Goal: Transaction & Acquisition: Subscribe to service/newsletter

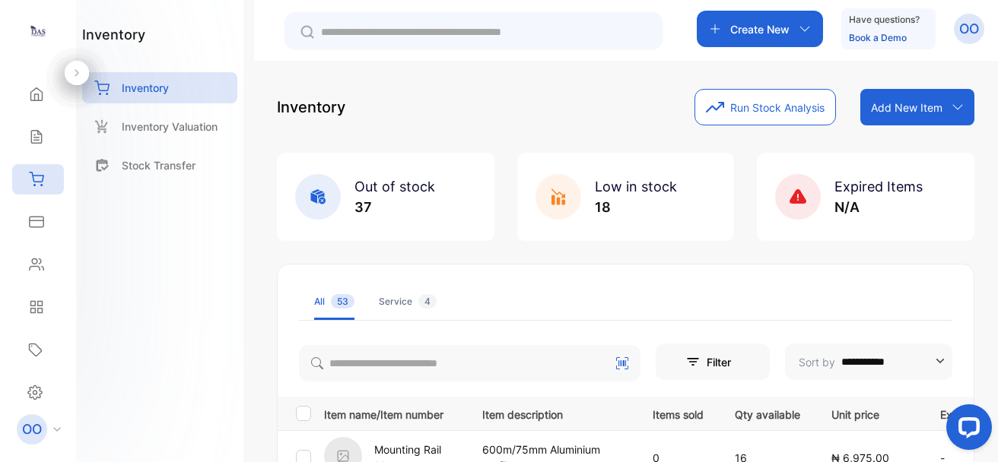
click at [967, 37] on p "OO" at bounding box center [969, 29] width 20 height 20
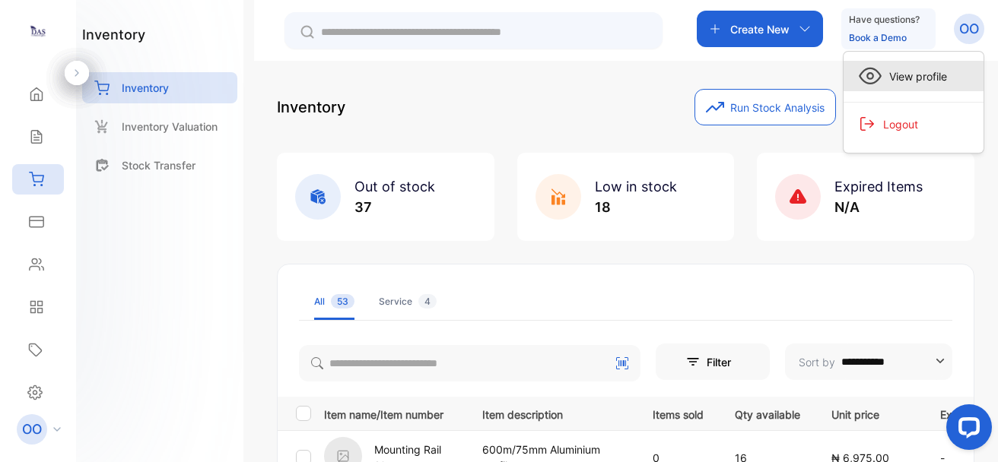
click at [910, 89] on div "View profile" at bounding box center [914, 76] width 140 height 30
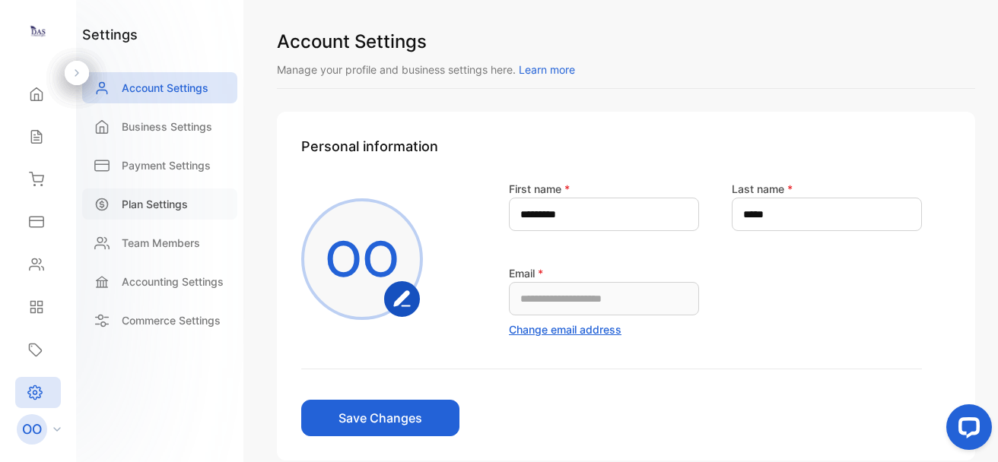
click at [148, 211] on p "Plan Settings" at bounding box center [155, 204] width 66 height 16
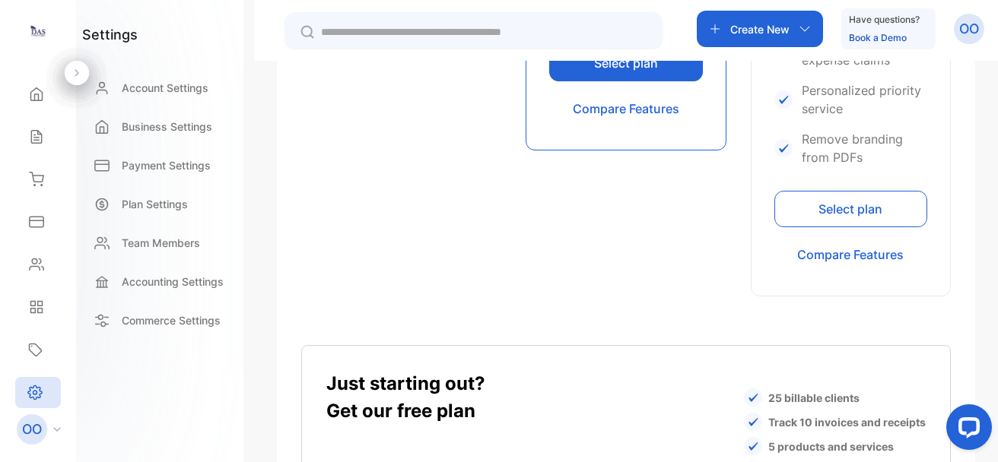
scroll to position [1129, 0]
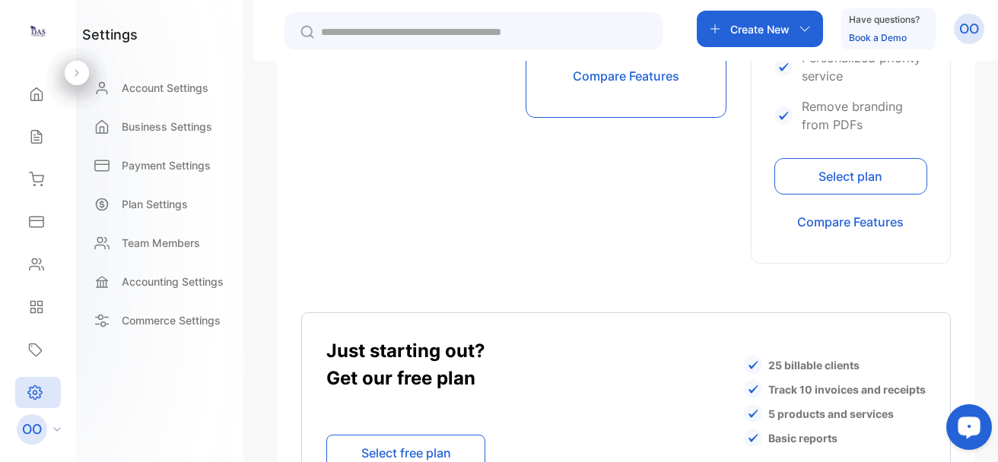
click at [876, 189] on button "Select plan" at bounding box center [850, 176] width 153 height 37
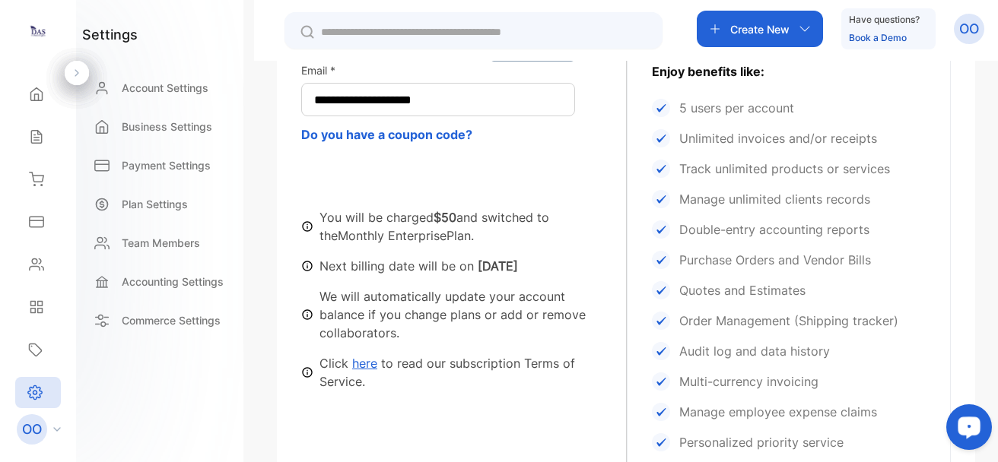
scroll to position [440, 0]
click at [735, 176] on p "Track unlimited products or services" at bounding box center [784, 170] width 211 height 18
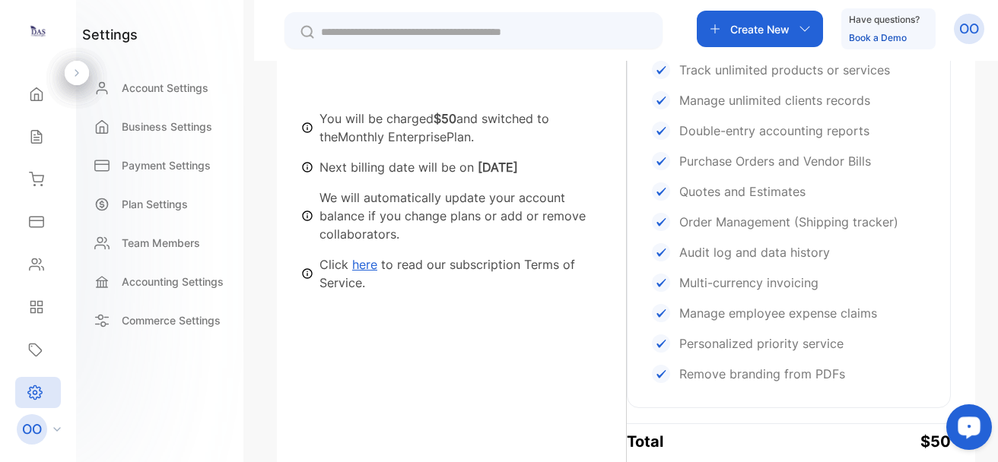
scroll to position [757, 0]
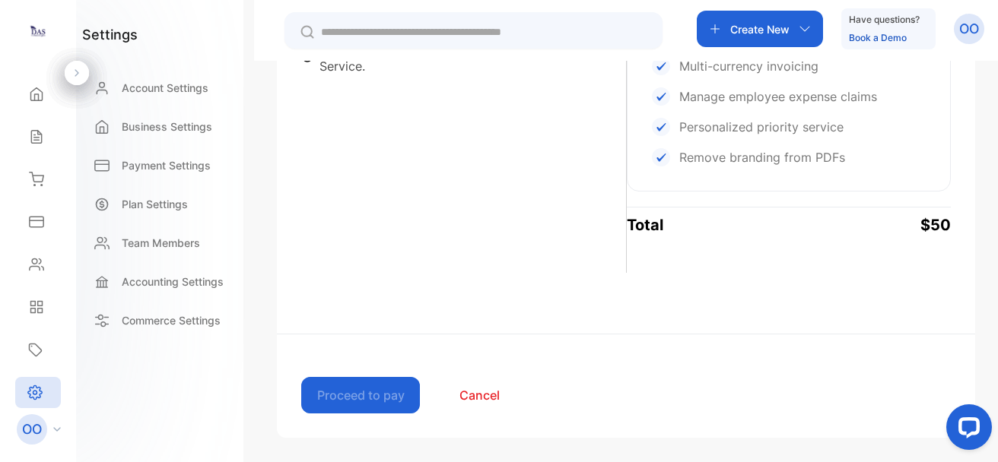
click at [839, 160] on p "Remove branding from PDFs" at bounding box center [762, 157] width 166 height 18
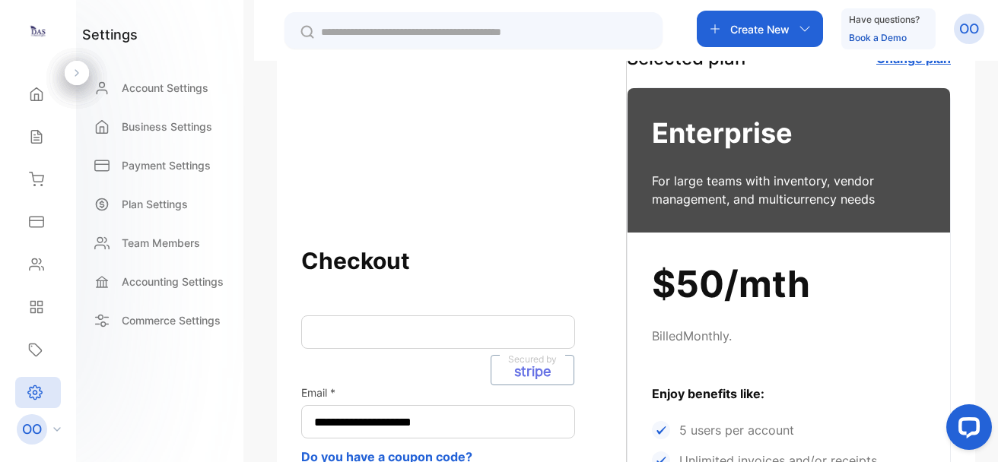
scroll to position [0, 0]
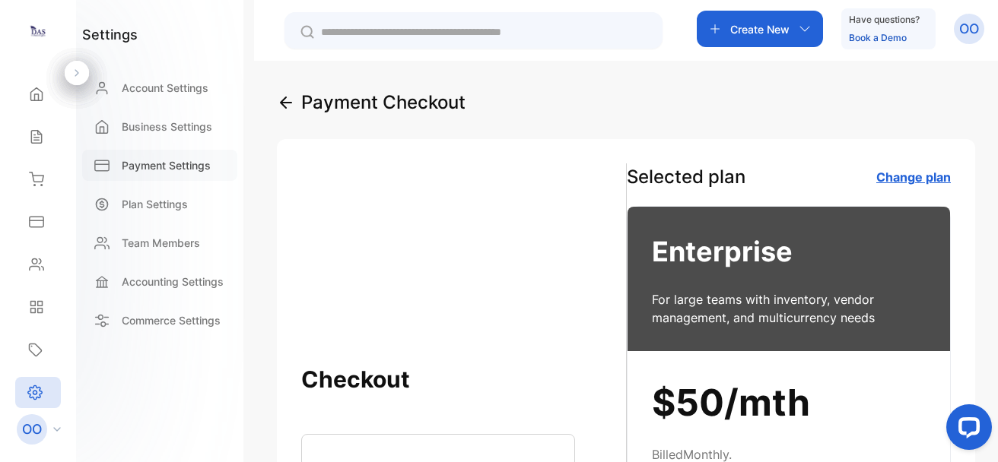
click at [150, 167] on p "Payment Settings" at bounding box center [166, 165] width 89 height 16
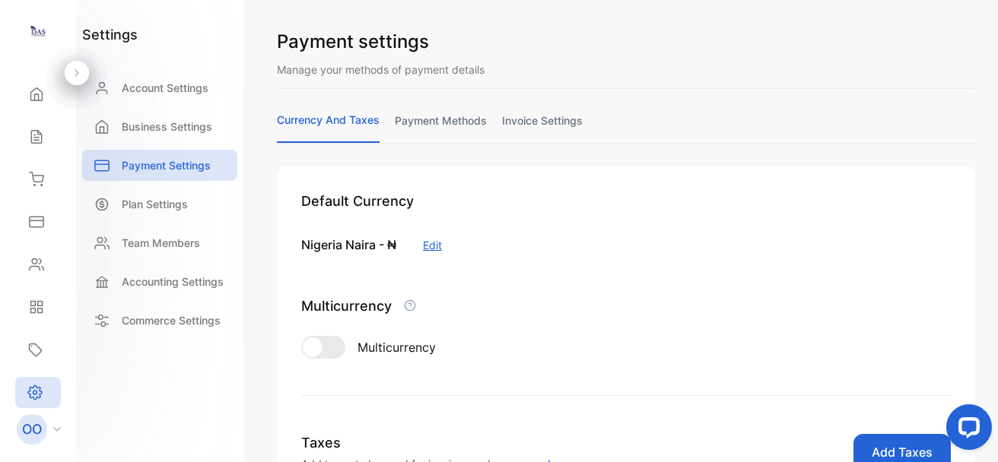
click at [437, 136] on link "payment methods" at bounding box center [441, 128] width 92 height 30
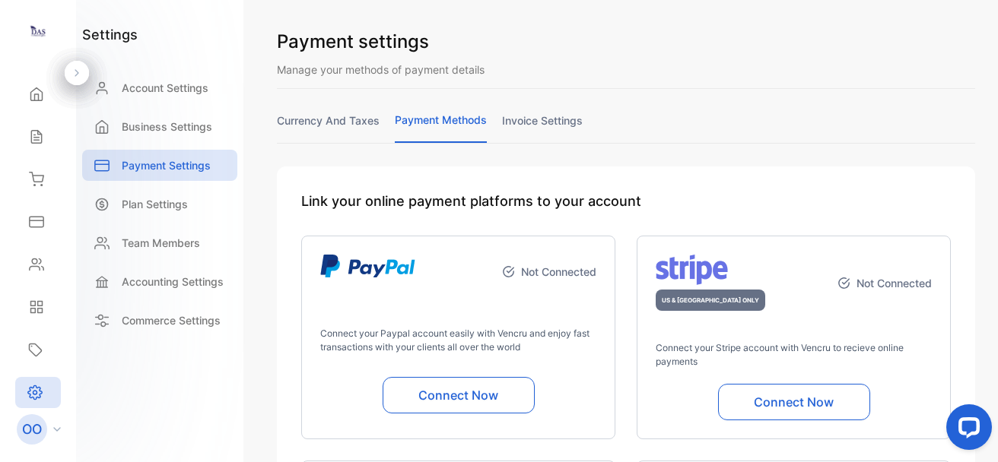
click at [544, 124] on link "invoice settings" at bounding box center [542, 128] width 81 height 30
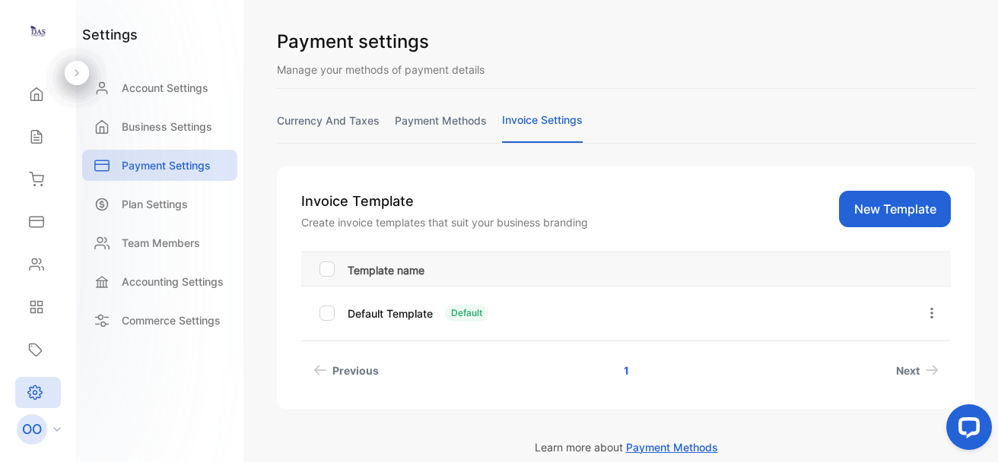
drag, startPoint x: 972, startPoint y: 176, endPoint x: 995, endPoint y: 175, distance: 22.8
click at [995, 175] on div "Payment settings Manage your methods of payment details currency and taxes paym…" at bounding box center [626, 231] width 744 height 462
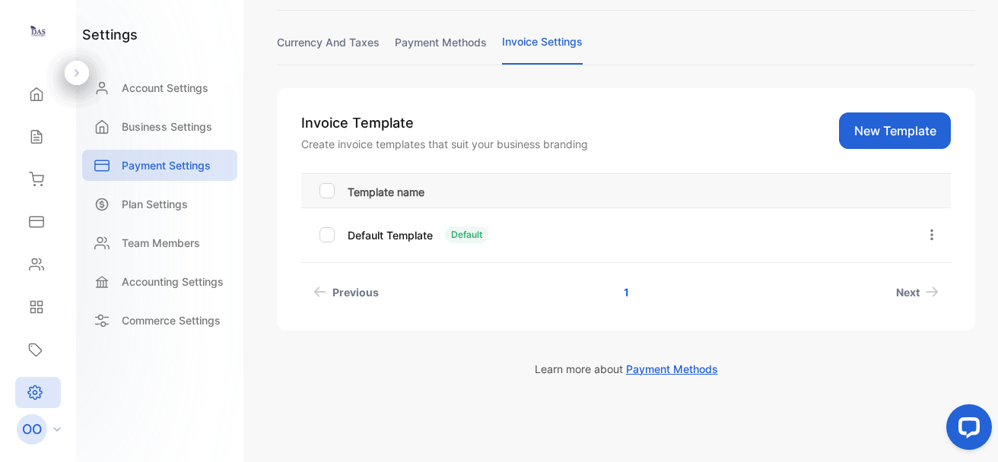
click at [396, 237] on p "Default Template" at bounding box center [390, 235] width 85 height 16
click at [420, 180] on th "Template name" at bounding box center [624, 190] width 564 height 33
click at [165, 203] on p "Plan Settings" at bounding box center [155, 204] width 66 height 16
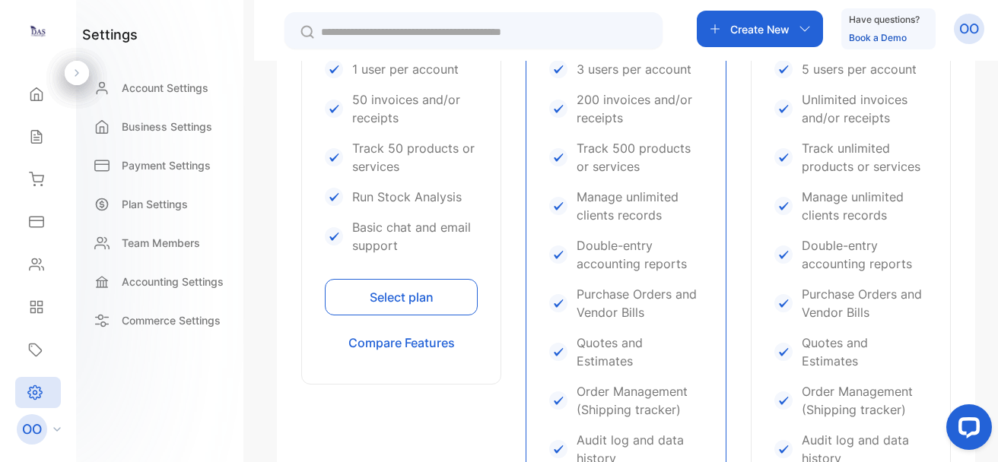
scroll to position [595, 0]
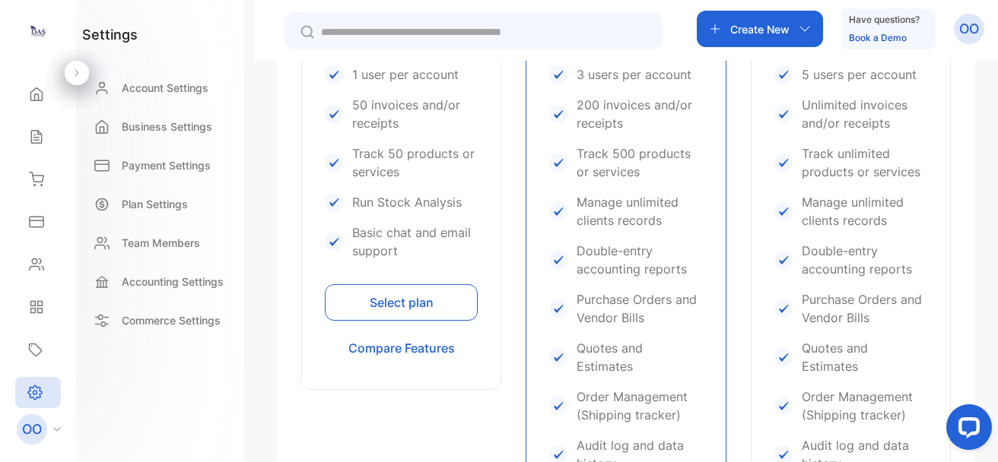
click at [411, 303] on button "Select plan" at bounding box center [401, 302] width 153 height 37
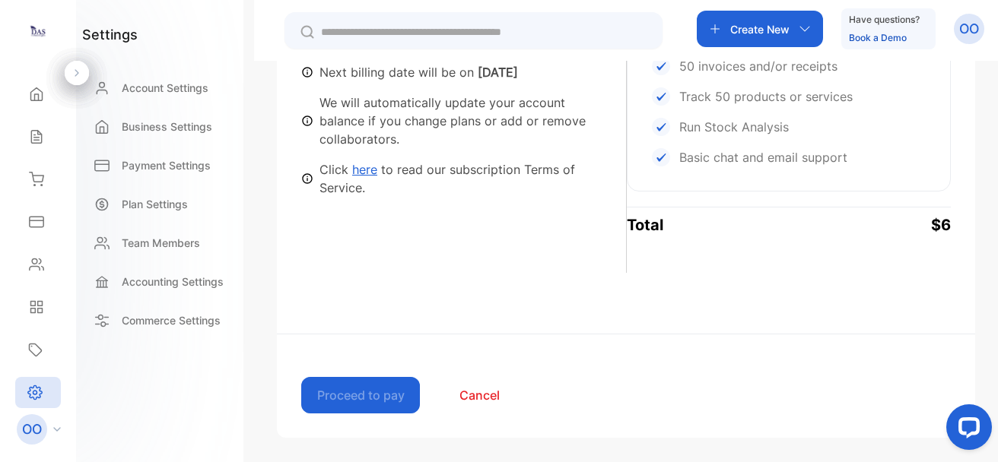
scroll to position [457, 0]
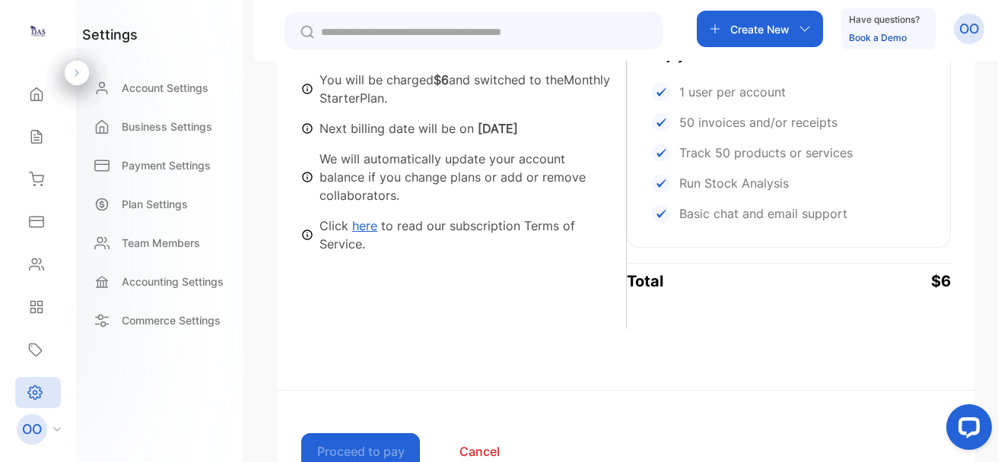
click at [943, 278] on p "$6" at bounding box center [941, 281] width 20 height 23
drag, startPoint x: 992, startPoint y: 343, endPoint x: 986, endPoint y: 300, distance: 43.7
click at [986, 300] on div "**********" at bounding box center [626, 292] width 744 height 462
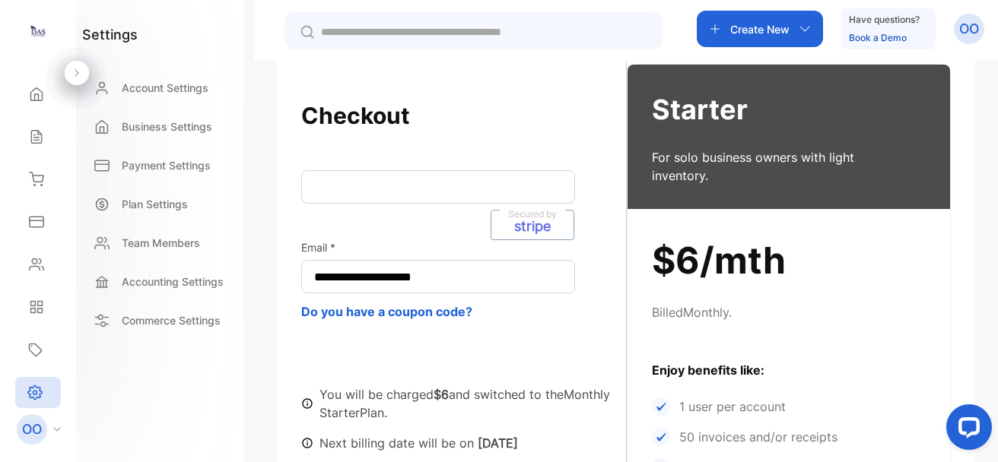
scroll to position [138, 0]
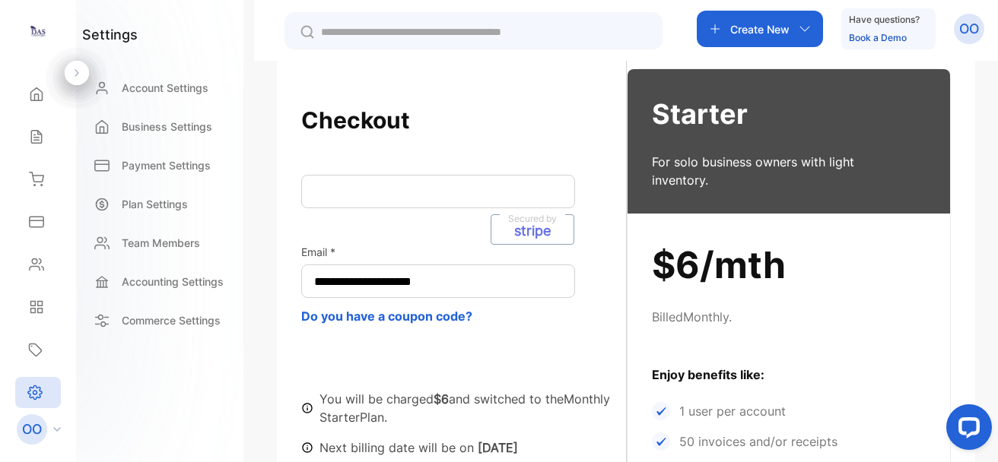
click at [704, 309] on p "Billed Monthly ." at bounding box center [789, 317] width 274 height 18
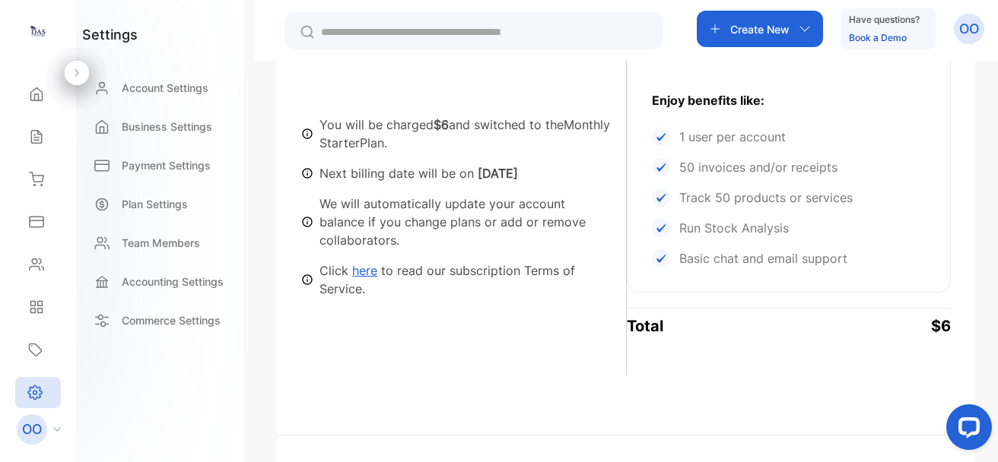
scroll to position [488, 0]
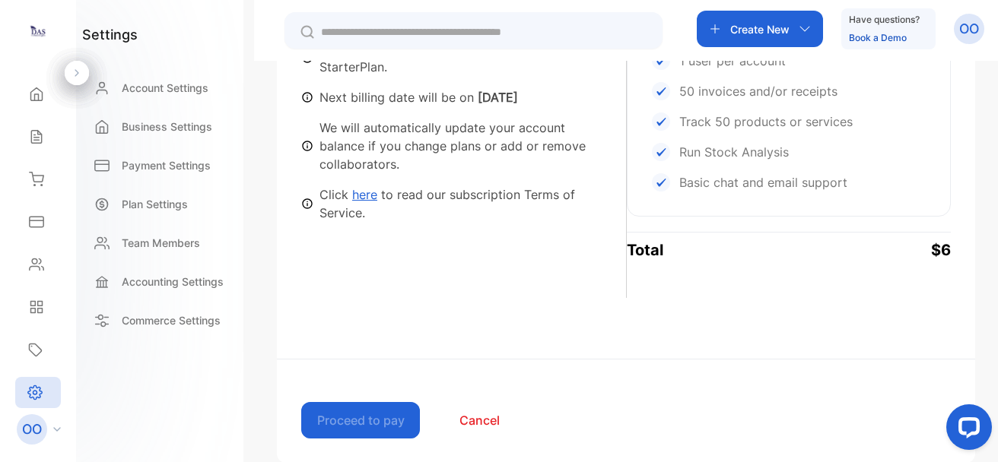
drag, startPoint x: 1929, startPoint y: 654, endPoint x: 995, endPoint y: 348, distance: 982.8
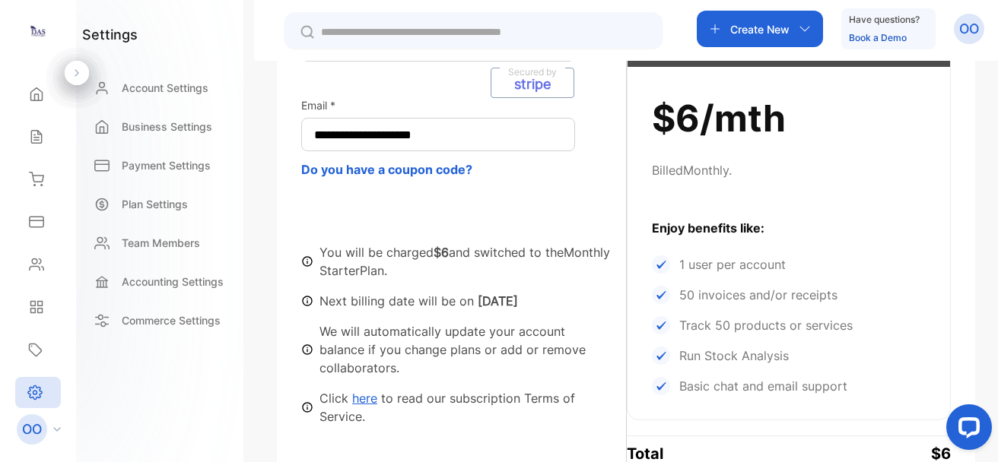
scroll to position [265, 0]
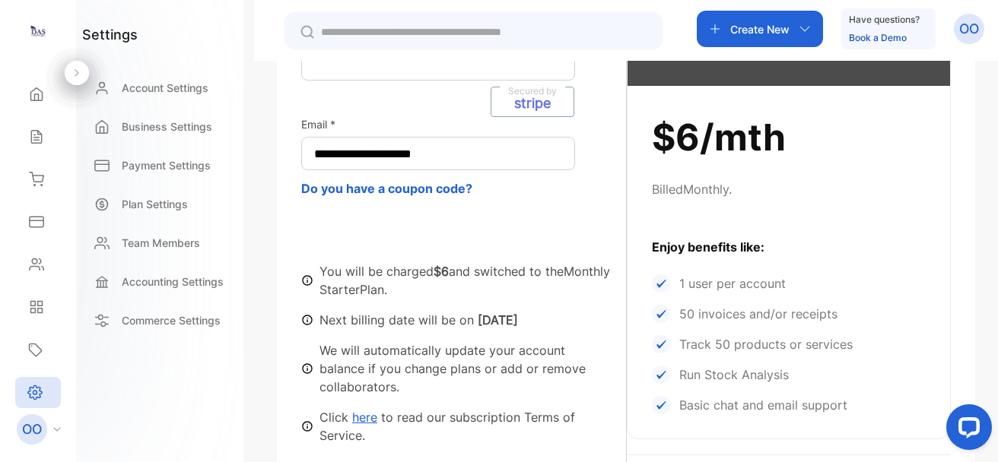
click at [479, 315] on b "[DATE]" at bounding box center [498, 320] width 40 height 15
click at [700, 247] on p "Enjoy benefits like:" at bounding box center [789, 247] width 274 height 18
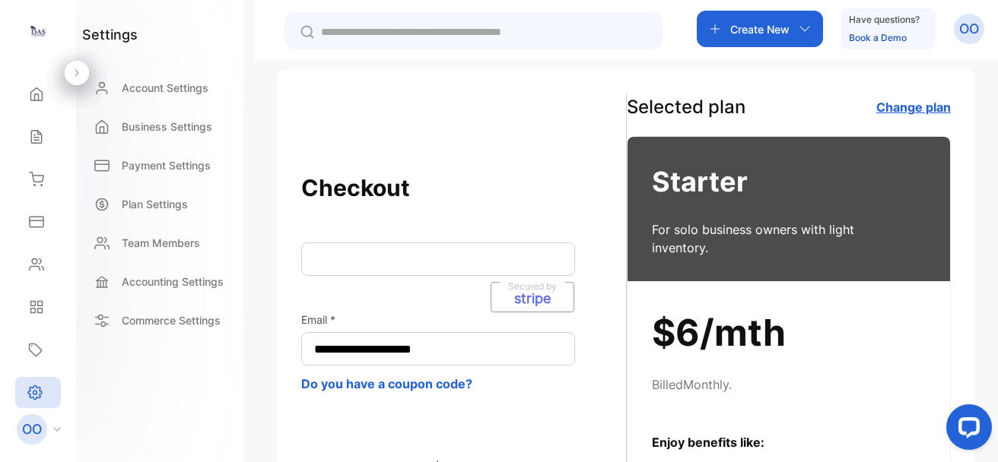
scroll to position [60, 0]
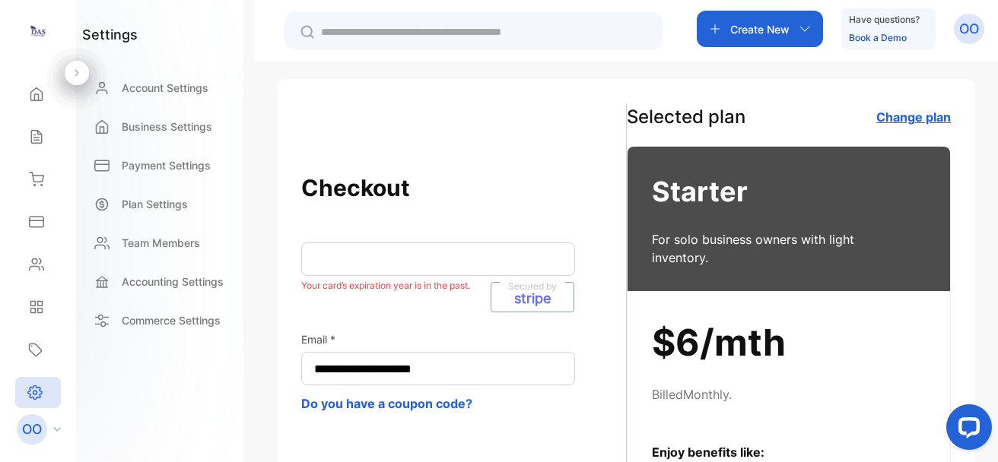
click at [771, 314] on div "$6/mth Billed Monthly . Enjoy benefits like: 1 user per account 50 invoices and…" at bounding box center [788, 467] width 322 height 353
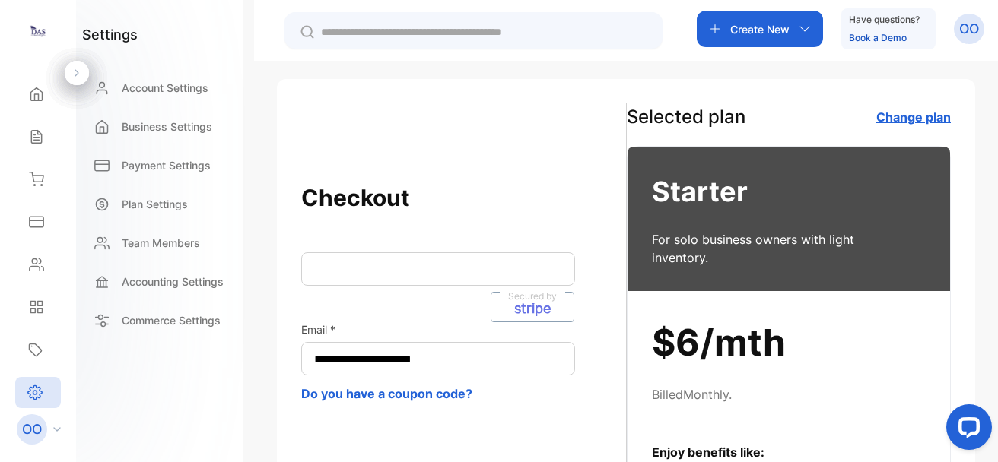
scroll to position [70, 0]
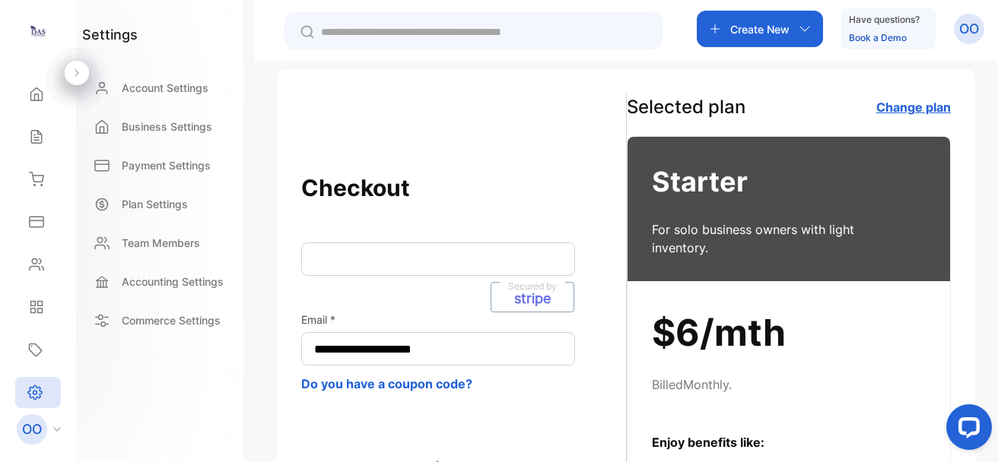
click at [418, 268] on div "Secured by stripe" at bounding box center [438, 259] width 274 height 33
click at [658, 282] on div "$6/mth Billed Monthly . Enjoy benefits like: 1 user per account 50 invoices and…" at bounding box center [788, 457] width 322 height 353
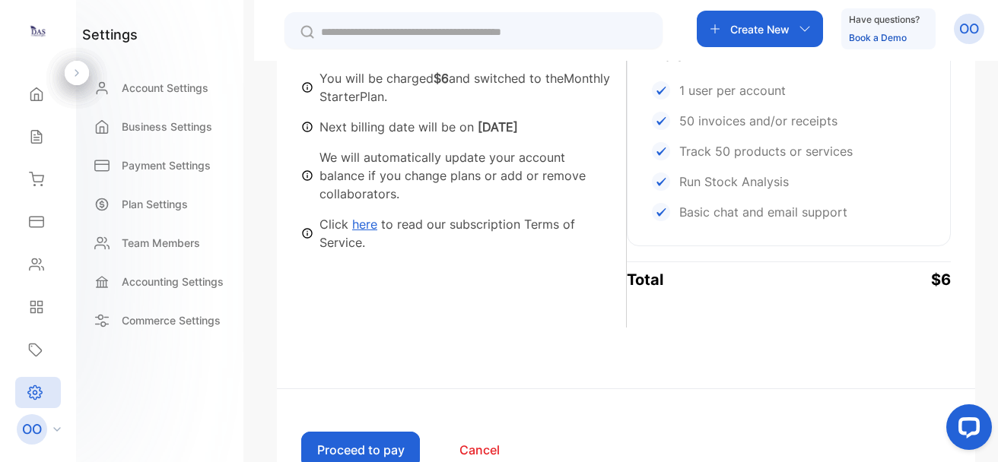
scroll to position [513, 0]
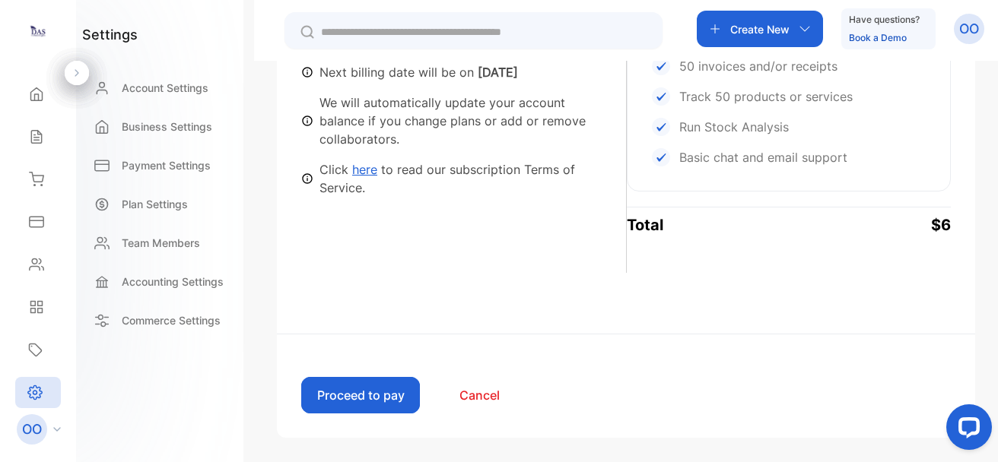
click at [942, 222] on p "$6" at bounding box center [941, 225] width 20 height 23
click at [373, 387] on button "Proceed to pay" at bounding box center [360, 395] width 119 height 37
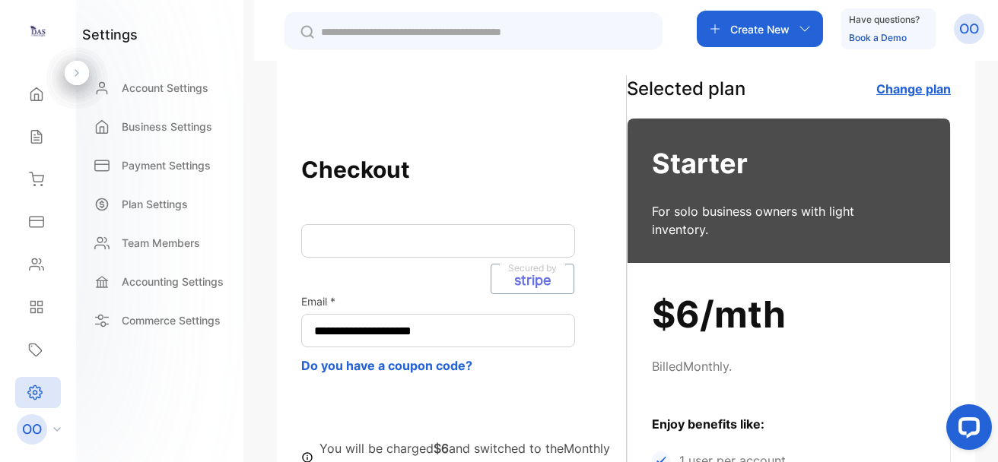
scroll to position [85, 0]
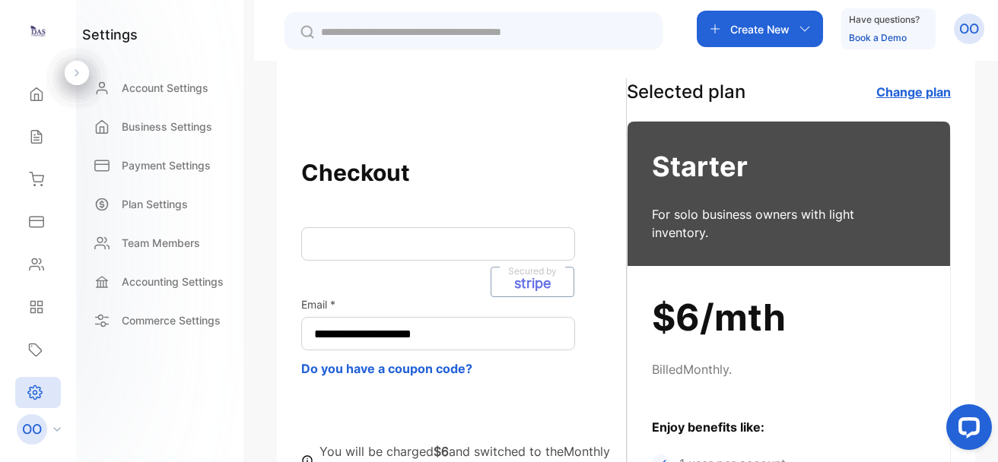
click at [877, 243] on div "Starter For solo business owners with light inventory." at bounding box center [788, 194] width 322 height 145
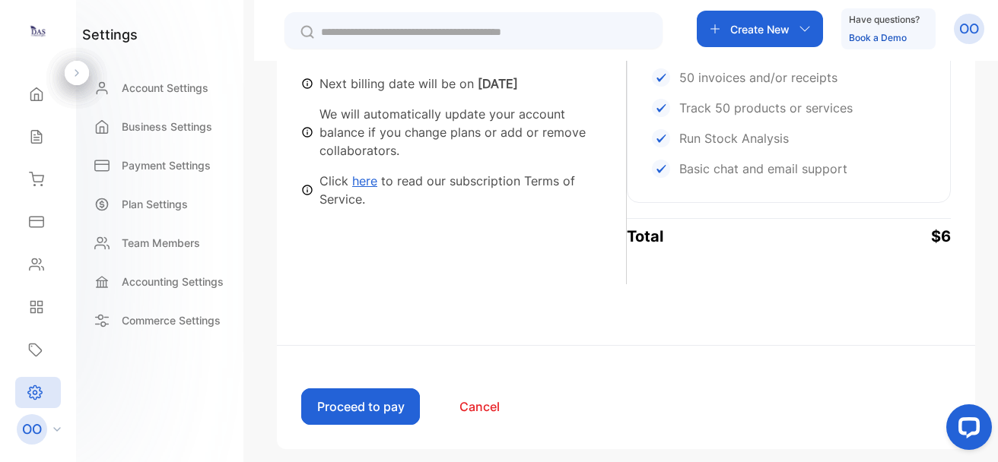
scroll to position [0, 0]
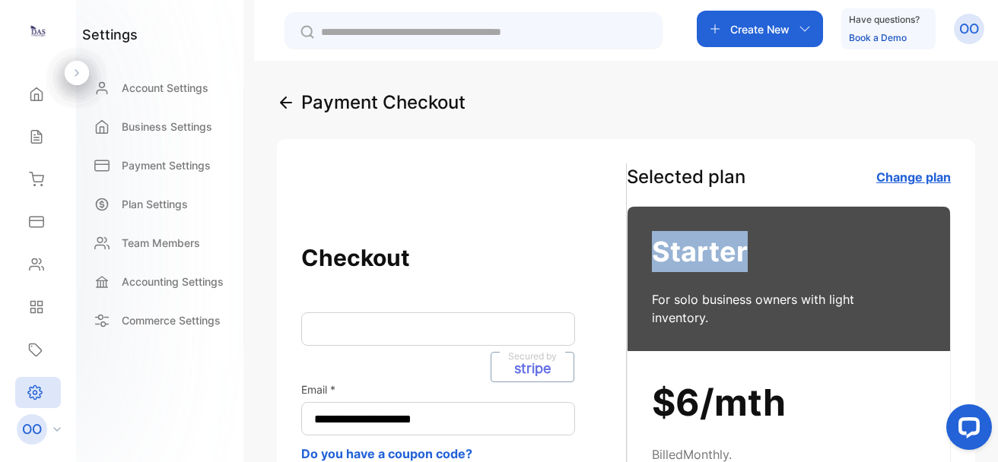
drag, startPoint x: 993, startPoint y: 151, endPoint x: 998, endPoint y: 221, distance: 69.4
click at [997, 221] on html "**********" at bounding box center [499, 277] width 998 height 554
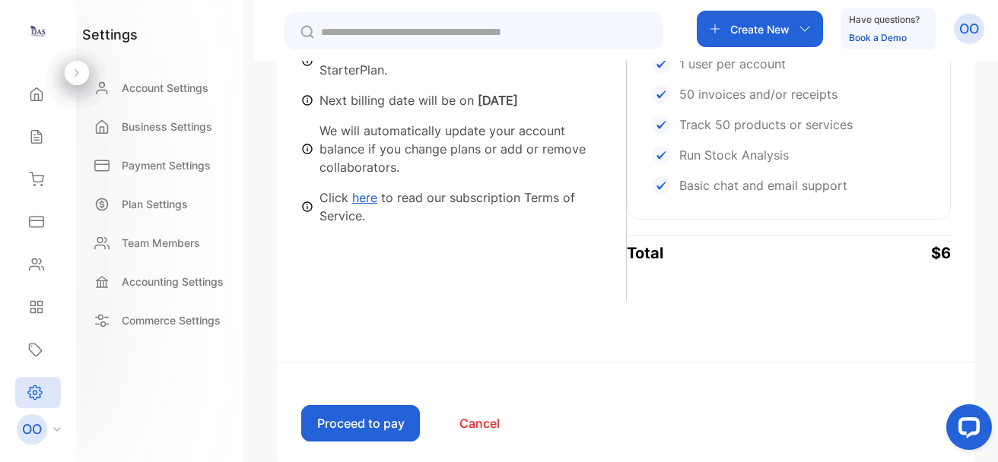
scroll to position [513, 0]
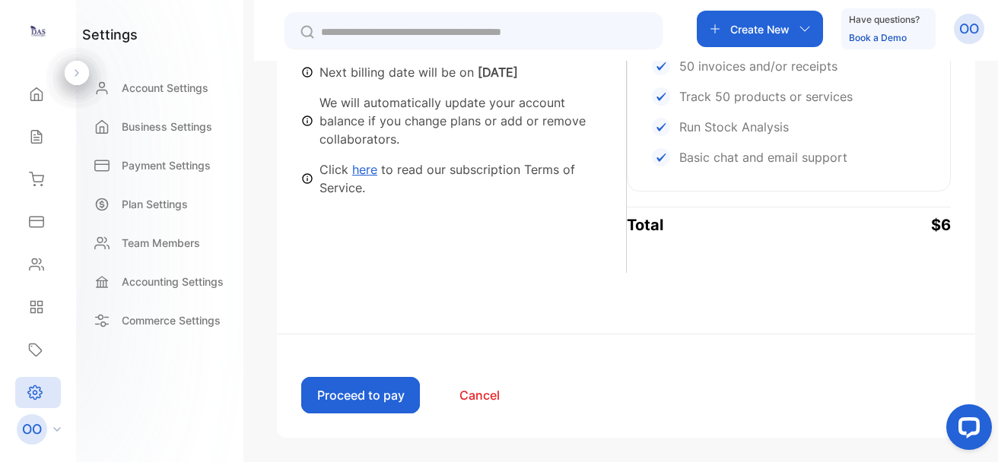
click at [351, 407] on button "Proceed to pay" at bounding box center [360, 395] width 119 height 37
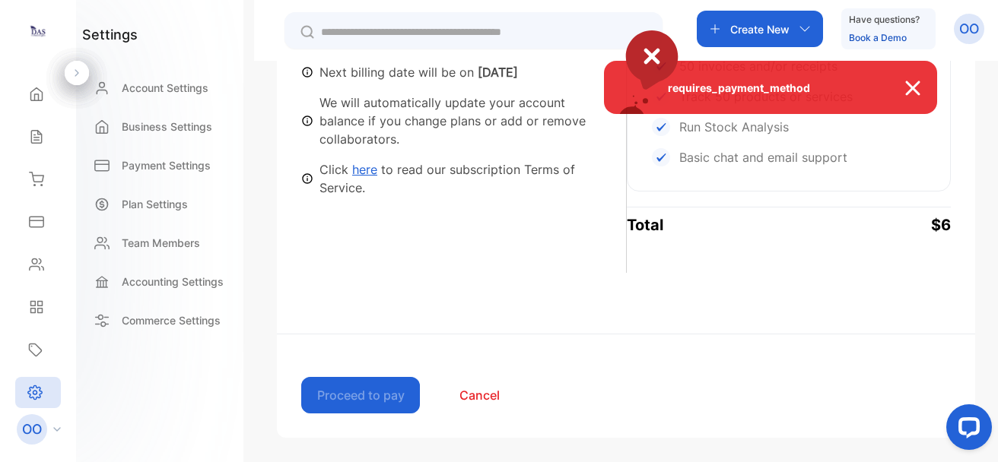
click at [663, 204] on div "requires_payment_method" at bounding box center [499, 231] width 998 height 462
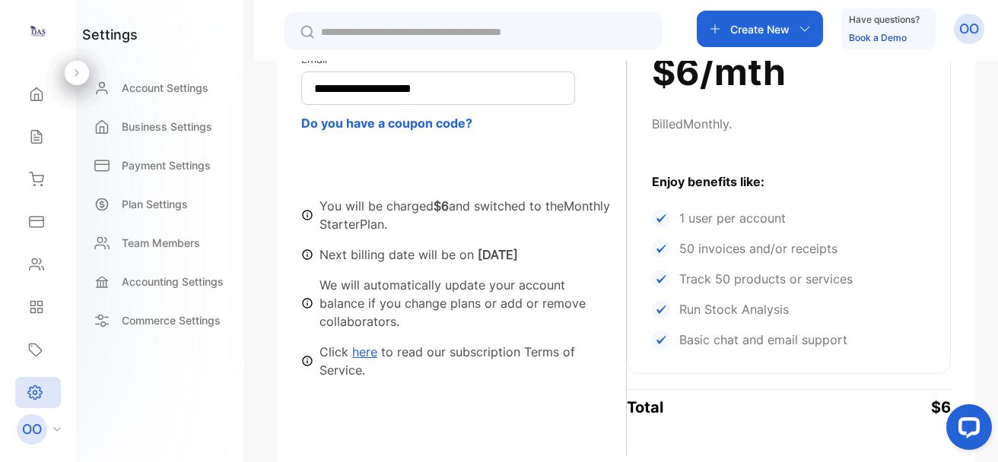
scroll to position [0, 0]
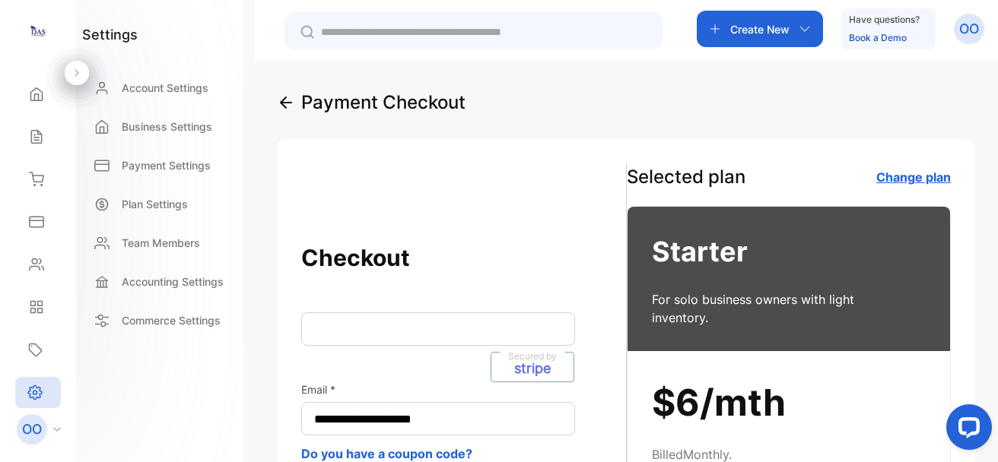
click at [290, 103] on icon at bounding box center [286, 102] width 11 height 11
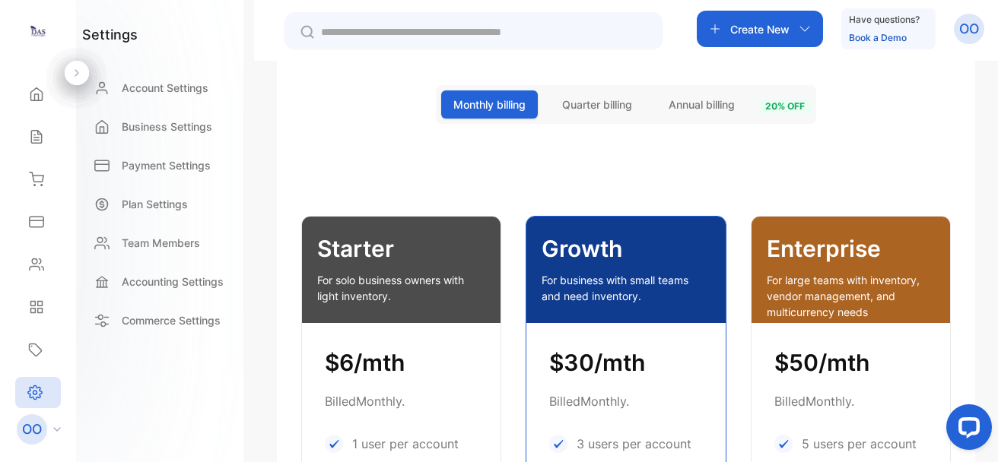
scroll to position [218, 0]
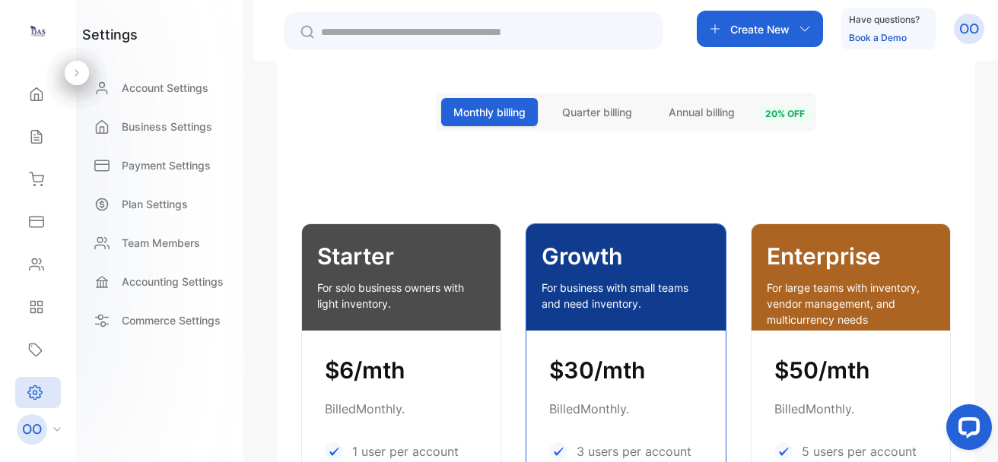
click at [570, 116] on span "Quarter billing" at bounding box center [597, 112] width 70 height 16
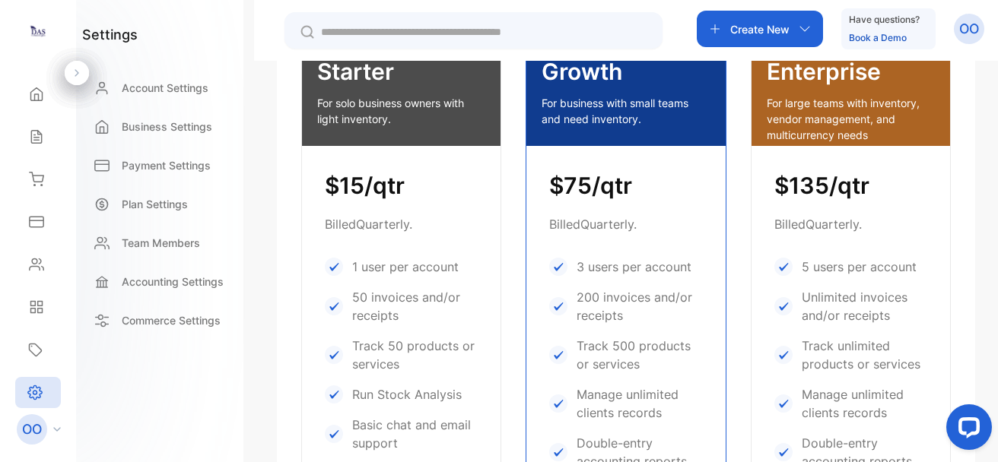
scroll to position [394, 0]
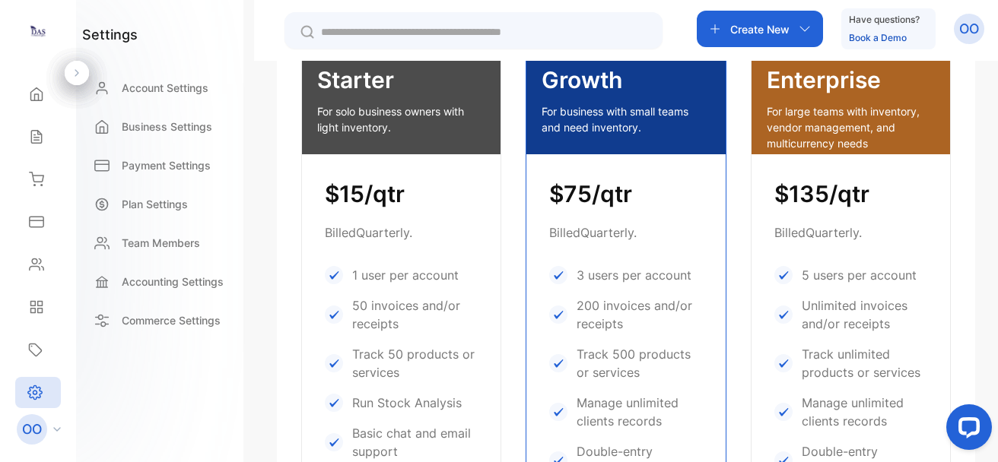
click at [368, 100] on div "Starter For solo business owners with light inventory." at bounding box center [401, 101] width 199 height 106
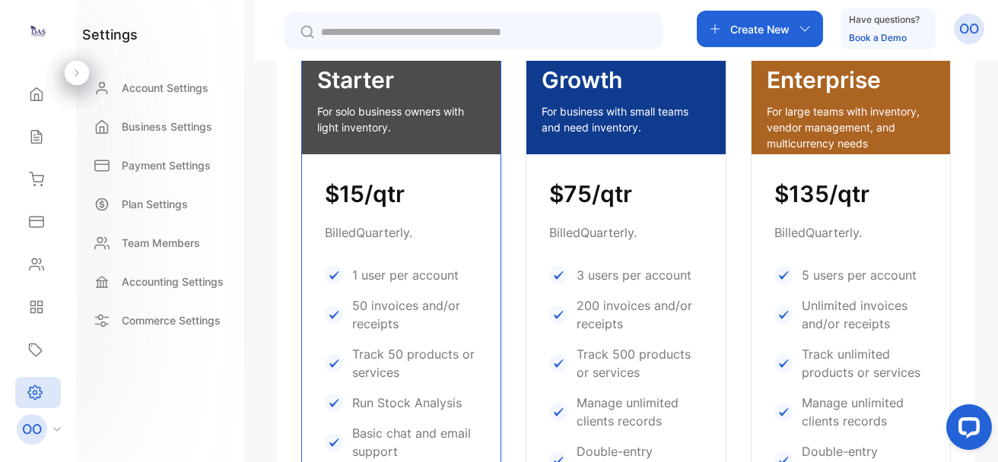
click at [368, 100] on div "Starter For solo business owners with light inventory." at bounding box center [401, 101] width 199 height 106
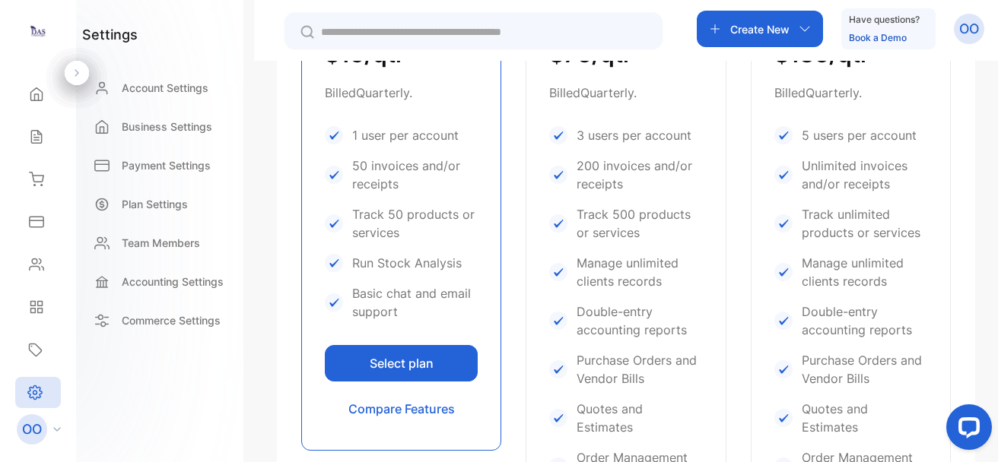
scroll to position [529, 0]
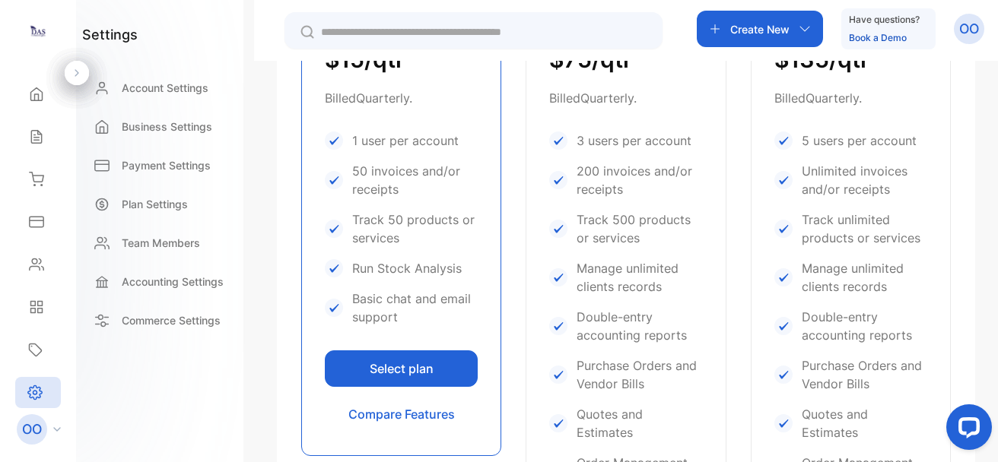
click at [400, 359] on button "Select plan" at bounding box center [401, 369] width 153 height 37
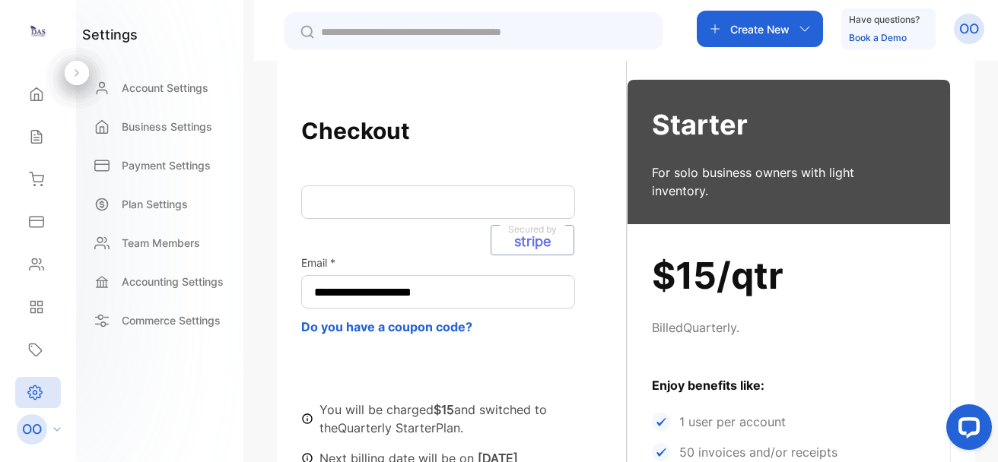
scroll to position [119, 0]
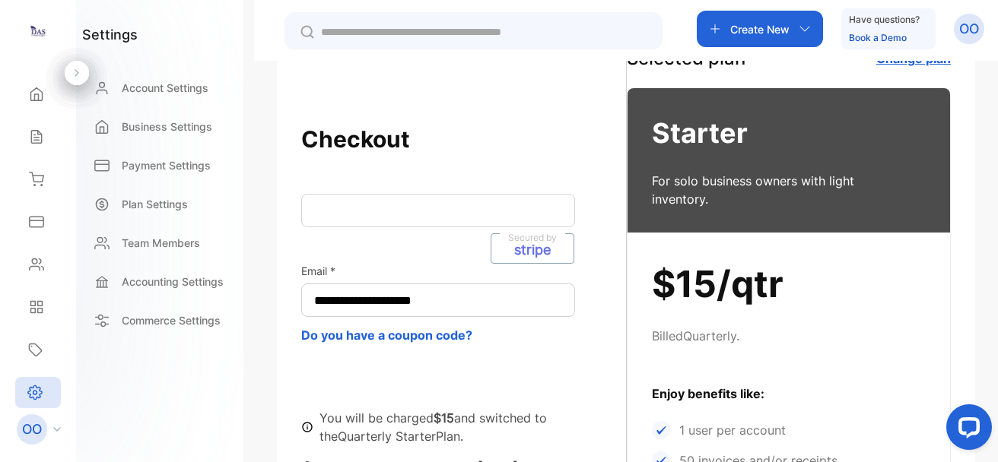
click at [330, 199] on div "Secured by stripe" at bounding box center [438, 210] width 274 height 33
click at [745, 196] on p "For solo business owners with light inventory." at bounding box center [776, 190] width 249 height 37
click at [539, 186] on div "**********" at bounding box center [463, 356] width 325 height 471
click at [816, 262] on h1 "$15/qtr" at bounding box center [789, 284] width 274 height 55
drag, startPoint x: 988, startPoint y: 199, endPoint x: 998, endPoint y: 218, distance: 22.1
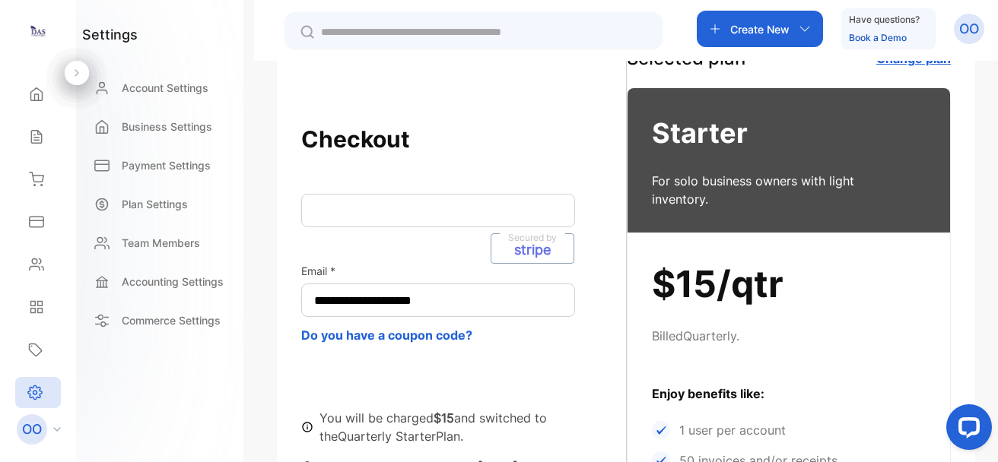
click at [997, 218] on html "**********" at bounding box center [499, 277] width 998 height 554
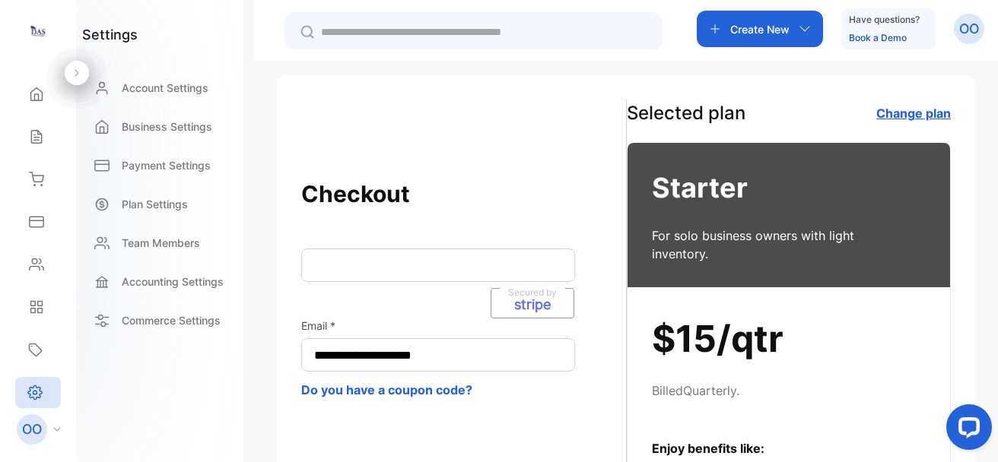
scroll to position [74, 0]
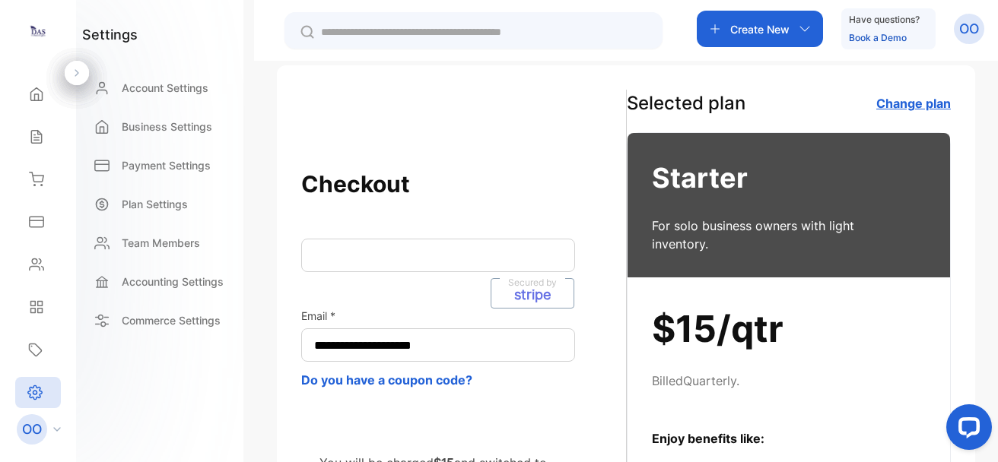
click at [838, 165] on h3 "Starter" at bounding box center [789, 177] width 274 height 41
click at [777, 71] on div "**********" at bounding box center [626, 401] width 698 height 672
click at [734, 62] on div "**********" at bounding box center [626, 292] width 744 height 462
